Goal: Task Accomplishment & Management: Use online tool/utility

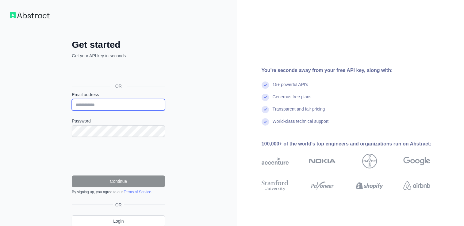
click at [99, 105] on input "Email address" at bounding box center [118, 105] width 93 height 12
click at [117, 106] on input "Email address" at bounding box center [118, 105] width 93 height 12
type input "**********"
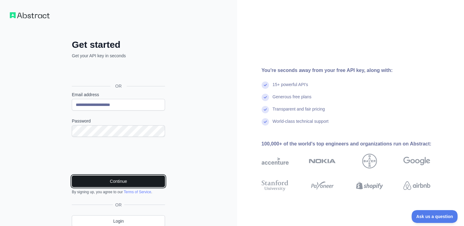
click at [92, 180] on button "Continue" at bounding box center [118, 182] width 93 height 12
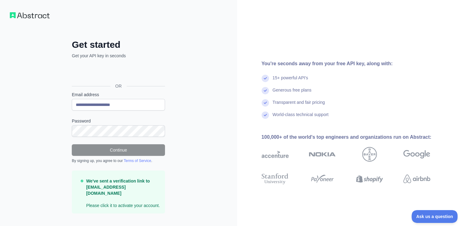
click at [124, 184] on strong "We've sent a verification link to ngasiuly0105@gmail.com" at bounding box center [118, 187] width 64 height 17
click at [99, 200] on p "We've sent a verification link to ngasiuly0105@gmail.com Please click it to act…" at bounding box center [123, 193] width 74 height 31
click at [126, 202] on p "We've sent a verification link to ngasiuly0105@gmail.com Please click it to act…" at bounding box center [123, 193] width 74 height 31
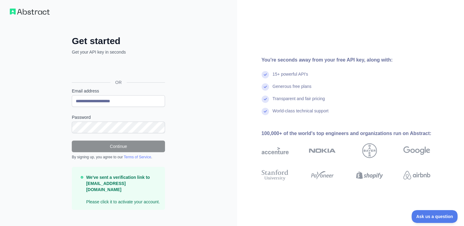
scroll to position [5, 0]
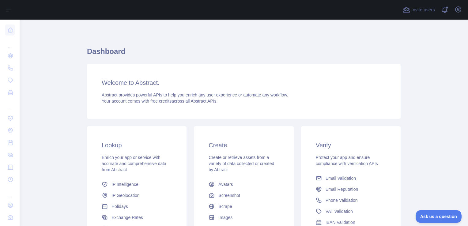
scroll to position [79, 0]
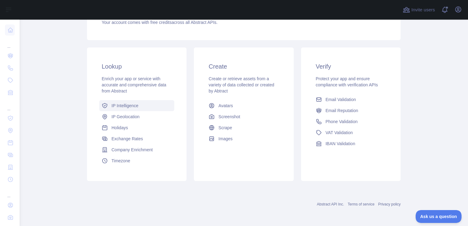
click at [126, 106] on span "IP Intelligence" at bounding box center [125, 106] width 27 height 6
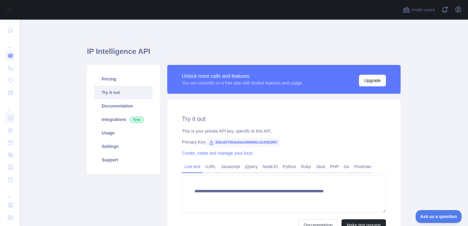
type textarea "**********"
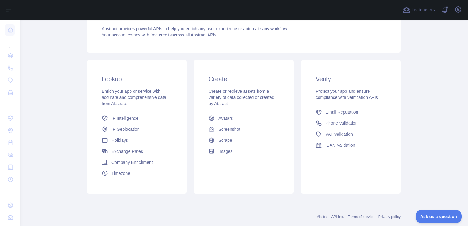
scroll to position [79, 0]
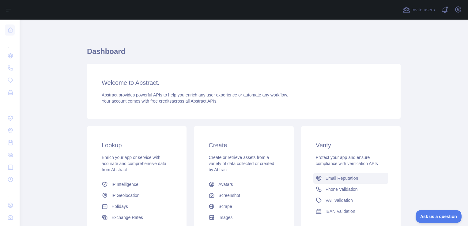
scroll to position [79, 0]
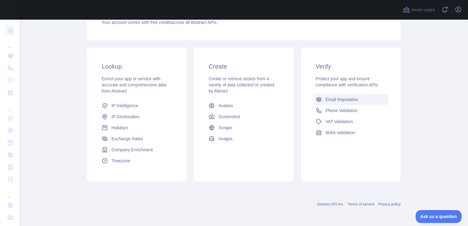
click at [331, 100] on span "Email Reputation" at bounding box center [342, 100] width 33 height 6
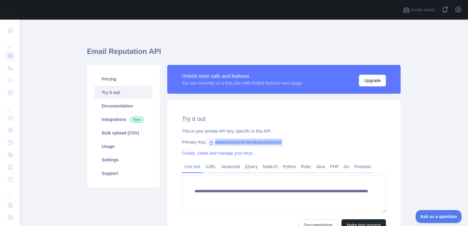
drag, startPoint x: 282, startPoint y: 142, endPoint x: 212, endPoint y: 145, distance: 69.9
click at [212, 145] on div "Primary Key: e5a0bb5212e34473bc98adbd5423e223" at bounding box center [284, 142] width 204 height 6
copy span "e5a0bb5212e34473bc98adbd5423e223"
click at [335, 127] on div "**********" at bounding box center [283, 173] width 233 height 146
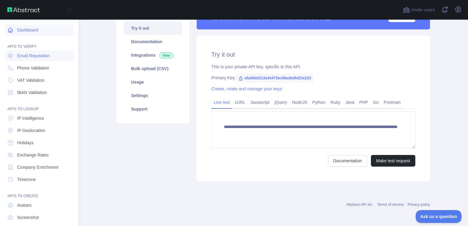
click at [37, 30] on link "Dashboard" at bounding box center [39, 30] width 69 height 11
